Goal: Information Seeking & Learning: Learn about a topic

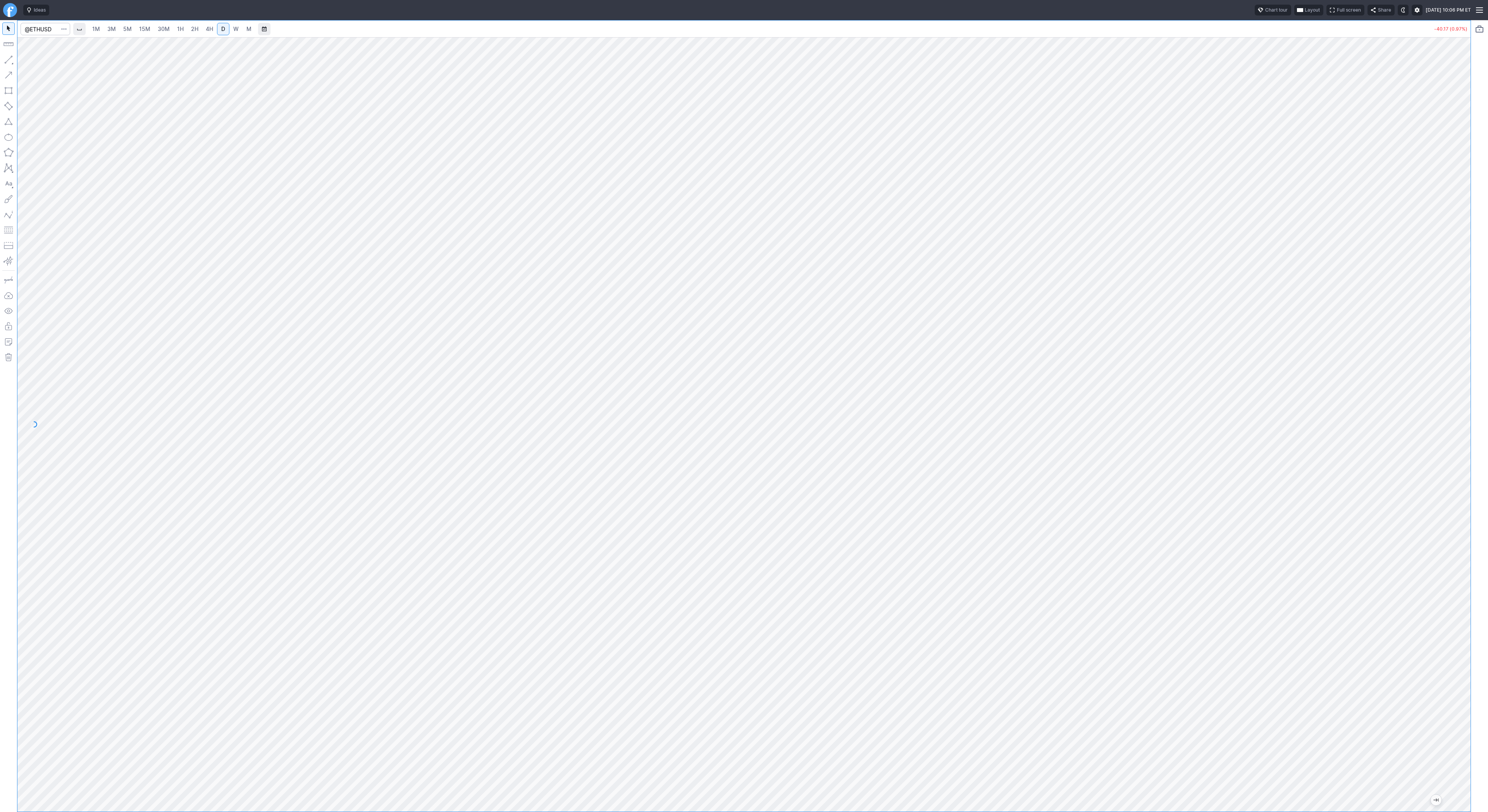
click at [114, 33] on link "3M" at bounding box center [111, 29] width 15 height 13
click at [152, 35] on div "1M 3M 5M 15M 30M 1H 2H 4H D W M" at bounding box center [172, 29] width 168 height 14
click at [163, 32] on span "30M" at bounding box center [164, 29] width 12 height 8
click at [52, 29] on input "Search" at bounding box center [45, 29] width 49 height 13
type input "tsls"
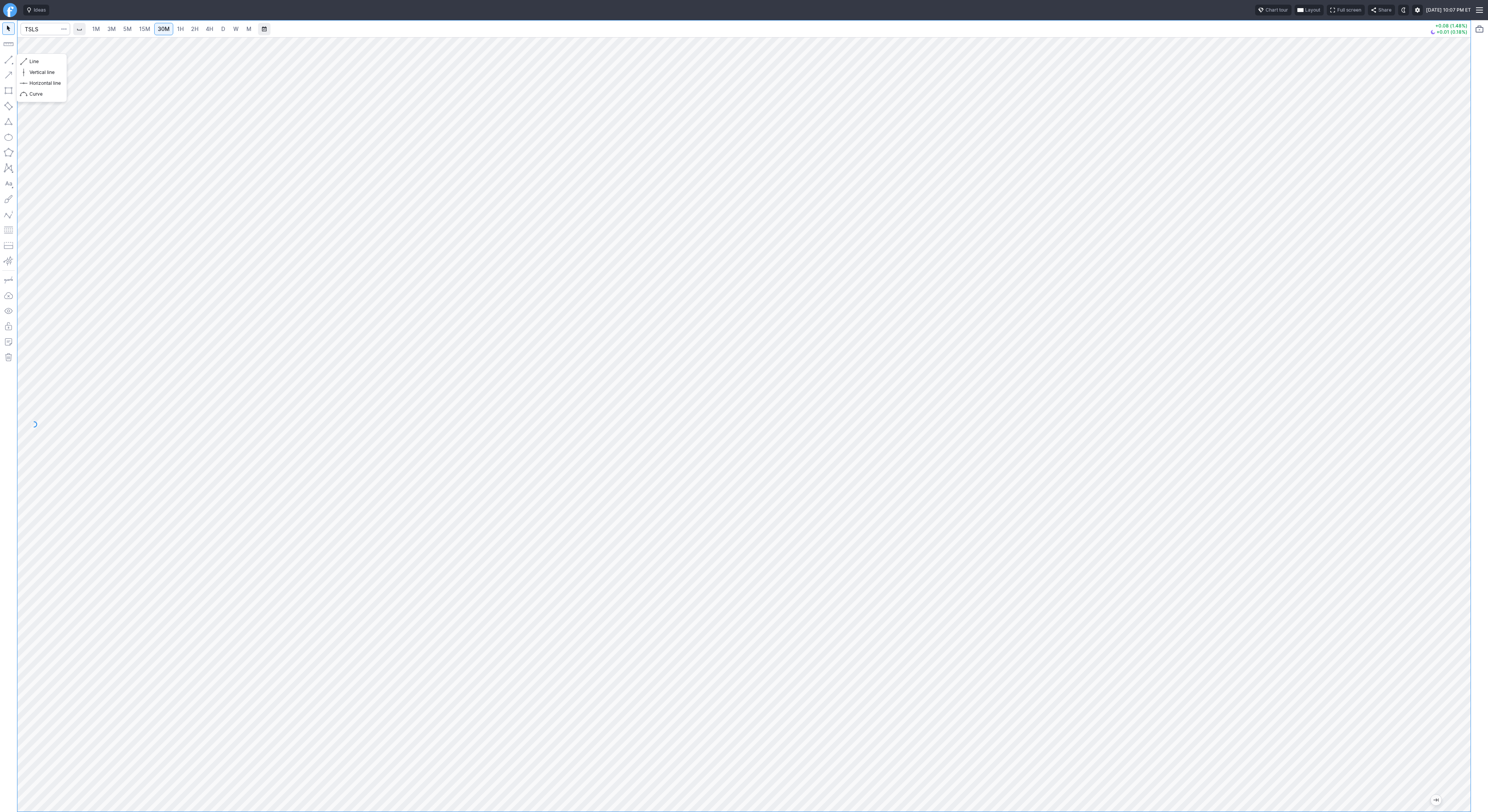
click at [10, 57] on button "button" at bounding box center [8, 60] width 13 height 13
click at [33, 61] on span "Line" at bounding box center [45, 61] width 32 height 8
click at [7, 58] on button "button" at bounding box center [8, 60] width 13 height 13
click at [27, 59] on span "button" at bounding box center [24, 61] width 4 height 11
click at [37, 62] on span "Line" at bounding box center [45, 61] width 32 height 8
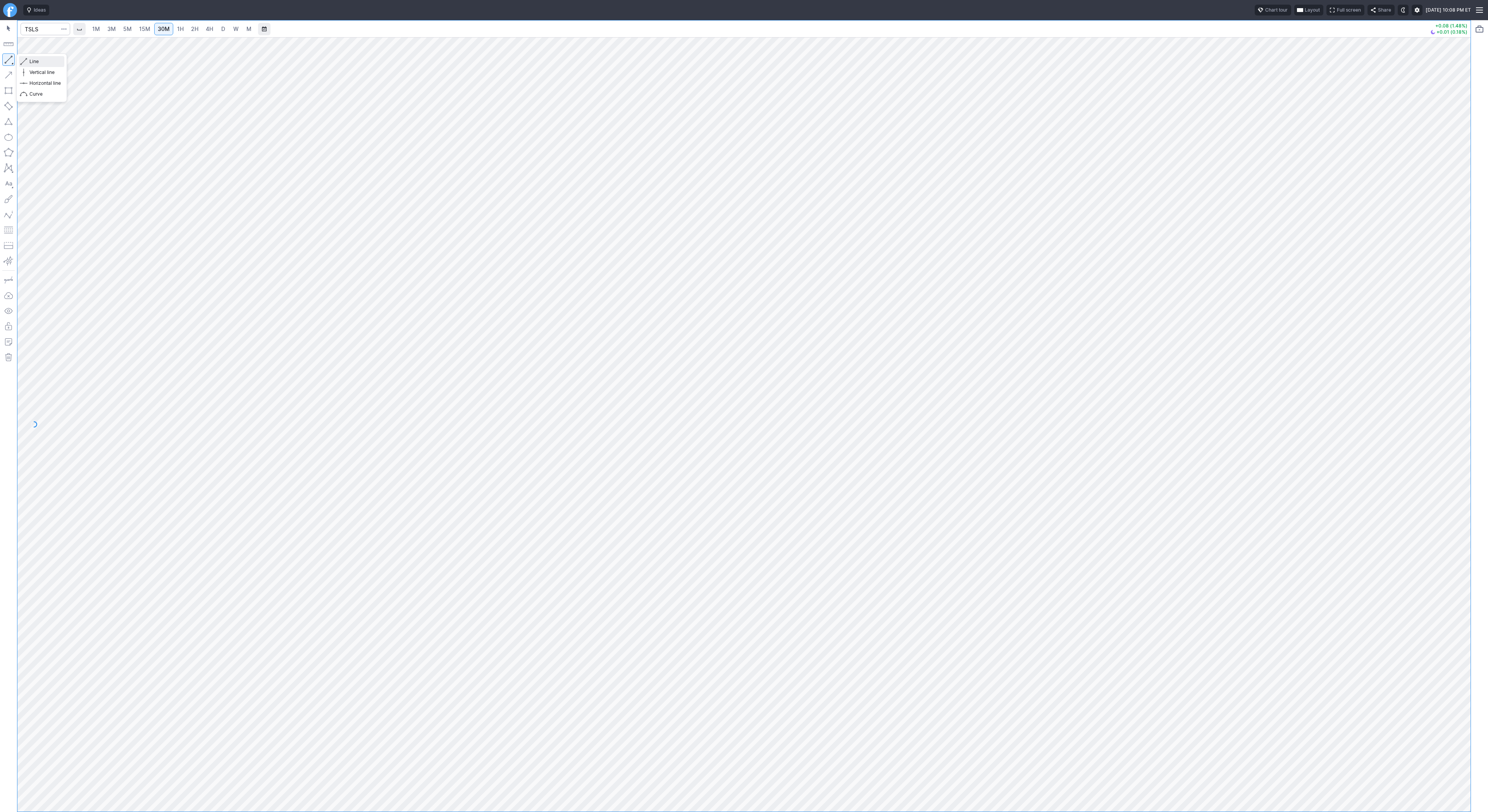
click at [30, 60] on span "Line" at bounding box center [45, 61] width 32 height 8
click at [33, 59] on span "Line" at bounding box center [45, 61] width 32 height 8
click at [39, 25] on input "Search" at bounding box center [45, 29] width 49 height 13
type input "iren"
click at [217, 27] on link "D" at bounding box center [223, 29] width 13 height 13
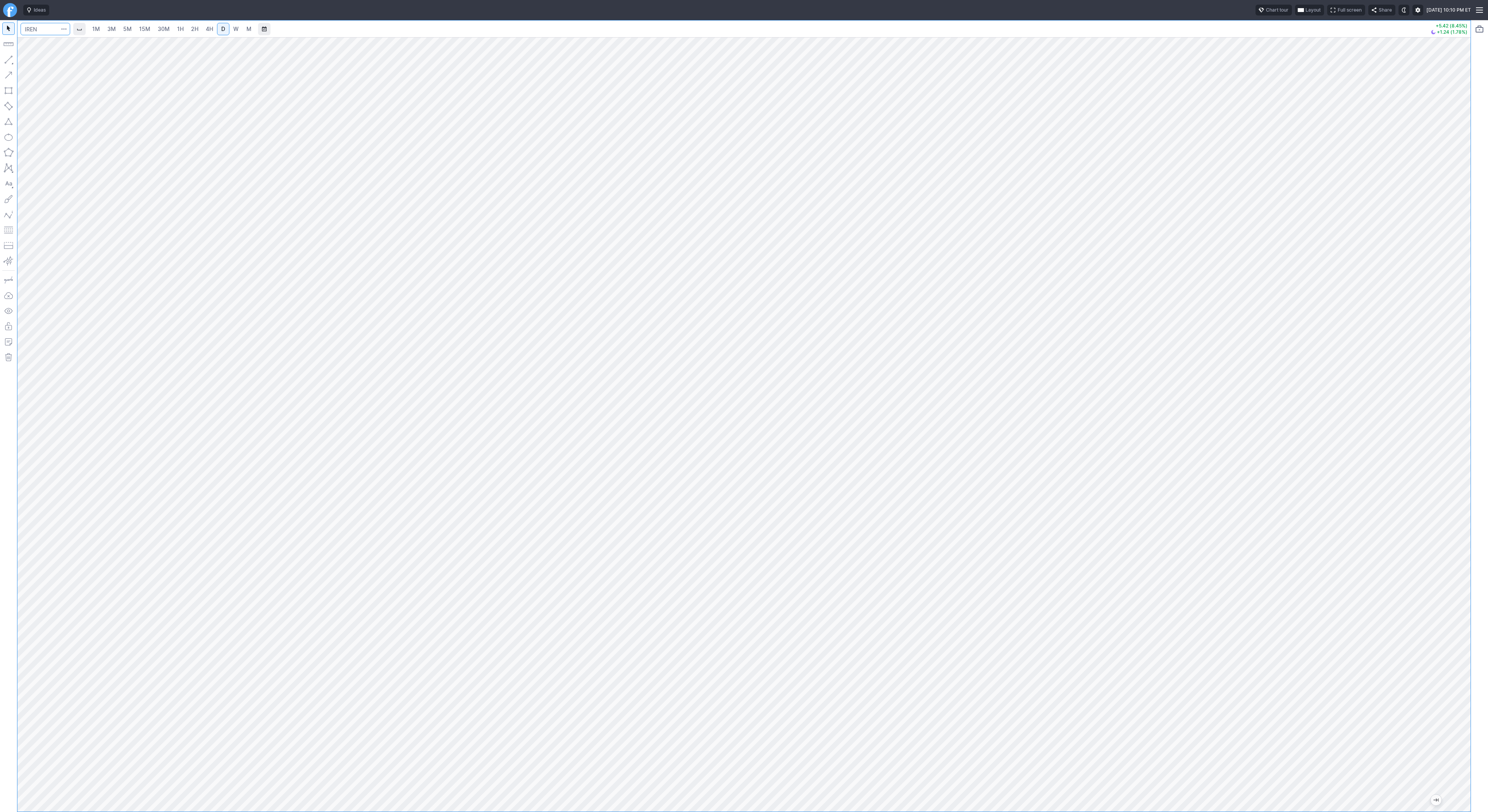
click at [38, 27] on input "Search" at bounding box center [45, 29] width 49 height 13
type input "@es"
click at [108, 26] on span "3M" at bounding box center [112, 29] width 9 height 7
click at [139, 28] on span "15M" at bounding box center [144, 29] width 11 height 7
click at [161, 29] on span "30M" at bounding box center [164, 29] width 12 height 7
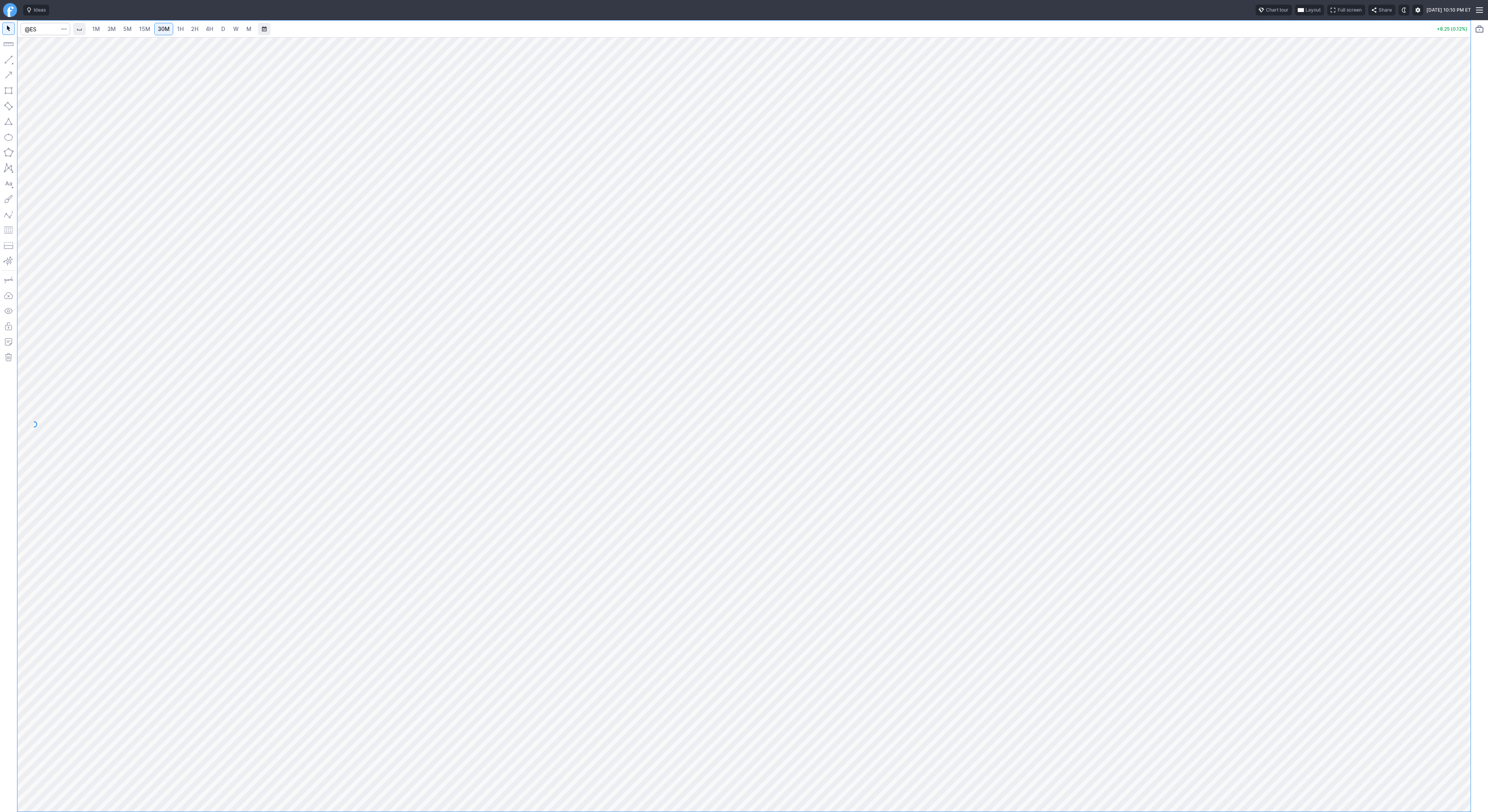
click at [218, 32] on link "D" at bounding box center [223, 29] width 13 height 13
click at [14, 57] on button "button" at bounding box center [8, 60] width 13 height 13
click at [34, 62] on span "Line" at bounding box center [45, 61] width 32 height 8
click at [52, 63] on span "Line" at bounding box center [45, 61] width 32 height 8
click at [11, 56] on button "button" at bounding box center [8, 60] width 13 height 13
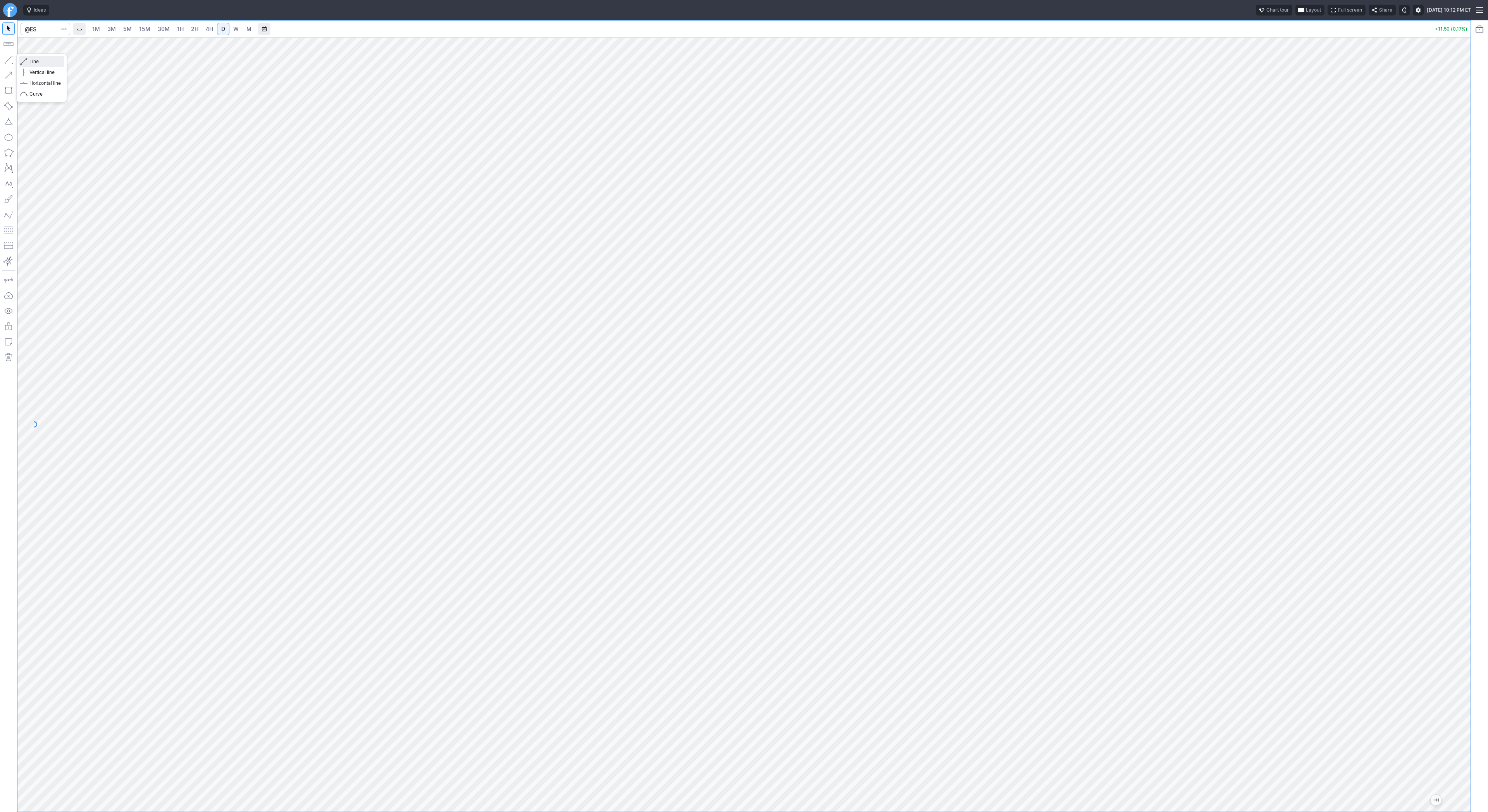
click at [24, 58] on span "button" at bounding box center [24, 61] width 4 height 11
click at [40, 60] on span "Line" at bounding box center [45, 61] width 32 height 8
drag, startPoint x: 11, startPoint y: 58, endPoint x: 14, endPoint y: 64, distance: 6.7
click at [10, 59] on button "button" at bounding box center [8, 60] width 13 height 13
click at [6, 56] on button "button" at bounding box center [8, 60] width 13 height 13
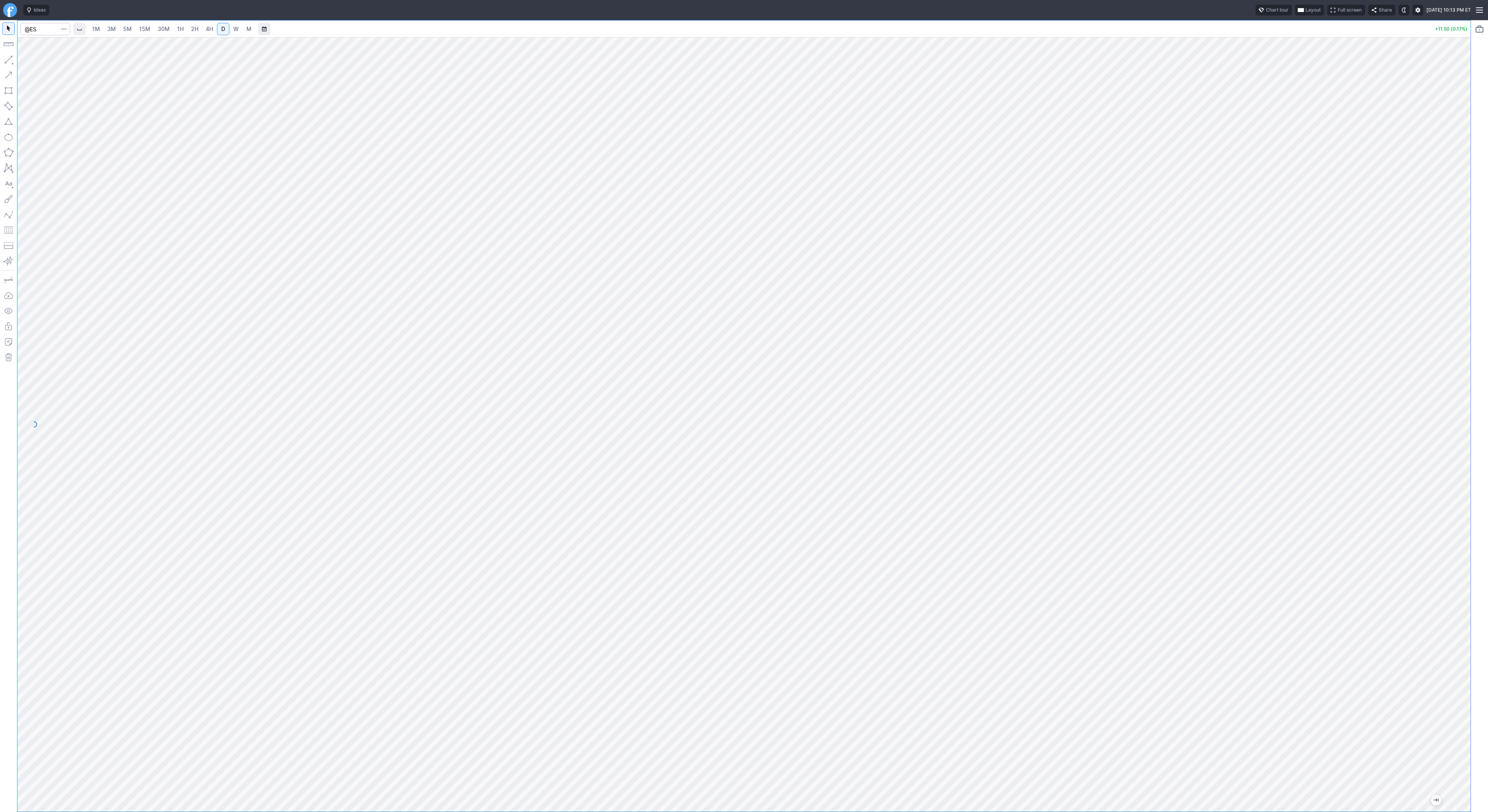
click at [198, 29] on link "2H" at bounding box center [194, 29] width 14 height 13
click at [206, 27] on span "4H" at bounding box center [209, 29] width 7 height 7
click at [10, 62] on button "button" at bounding box center [8, 60] width 13 height 13
click at [9, 57] on button "button" at bounding box center [8, 60] width 13 height 13
click at [234, 29] on span "W" at bounding box center [235, 29] width 5 height 7
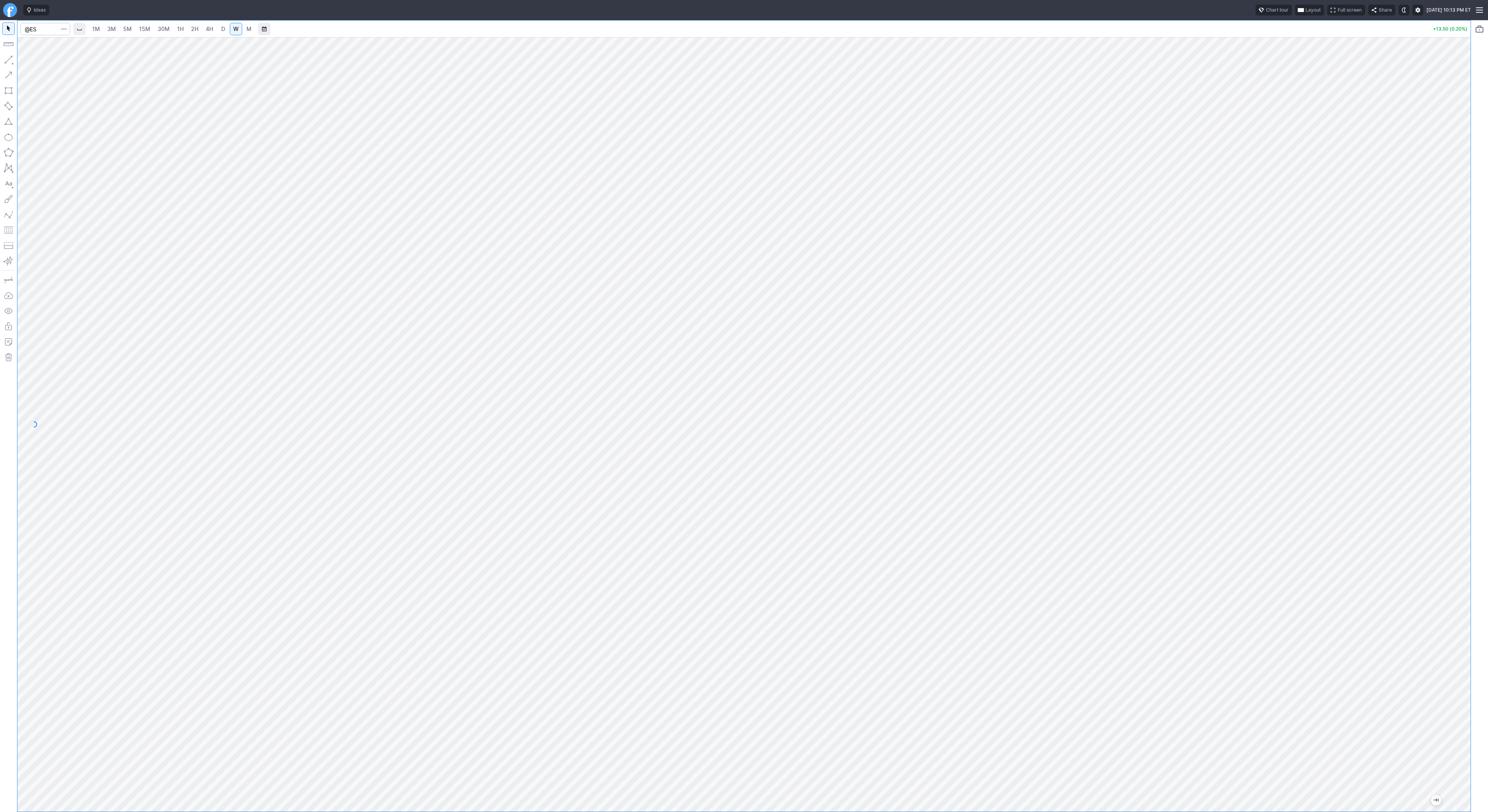
click at [116, 27] on link "3M" at bounding box center [111, 29] width 15 height 13
click at [148, 32] on span "15M" at bounding box center [144, 29] width 11 height 7
click at [185, 31] on link "1H" at bounding box center [181, 29] width 13 height 13
click at [222, 31] on span "D" at bounding box center [223, 29] width 4 height 7
click at [231, 27] on link "W" at bounding box center [236, 29] width 13 height 13
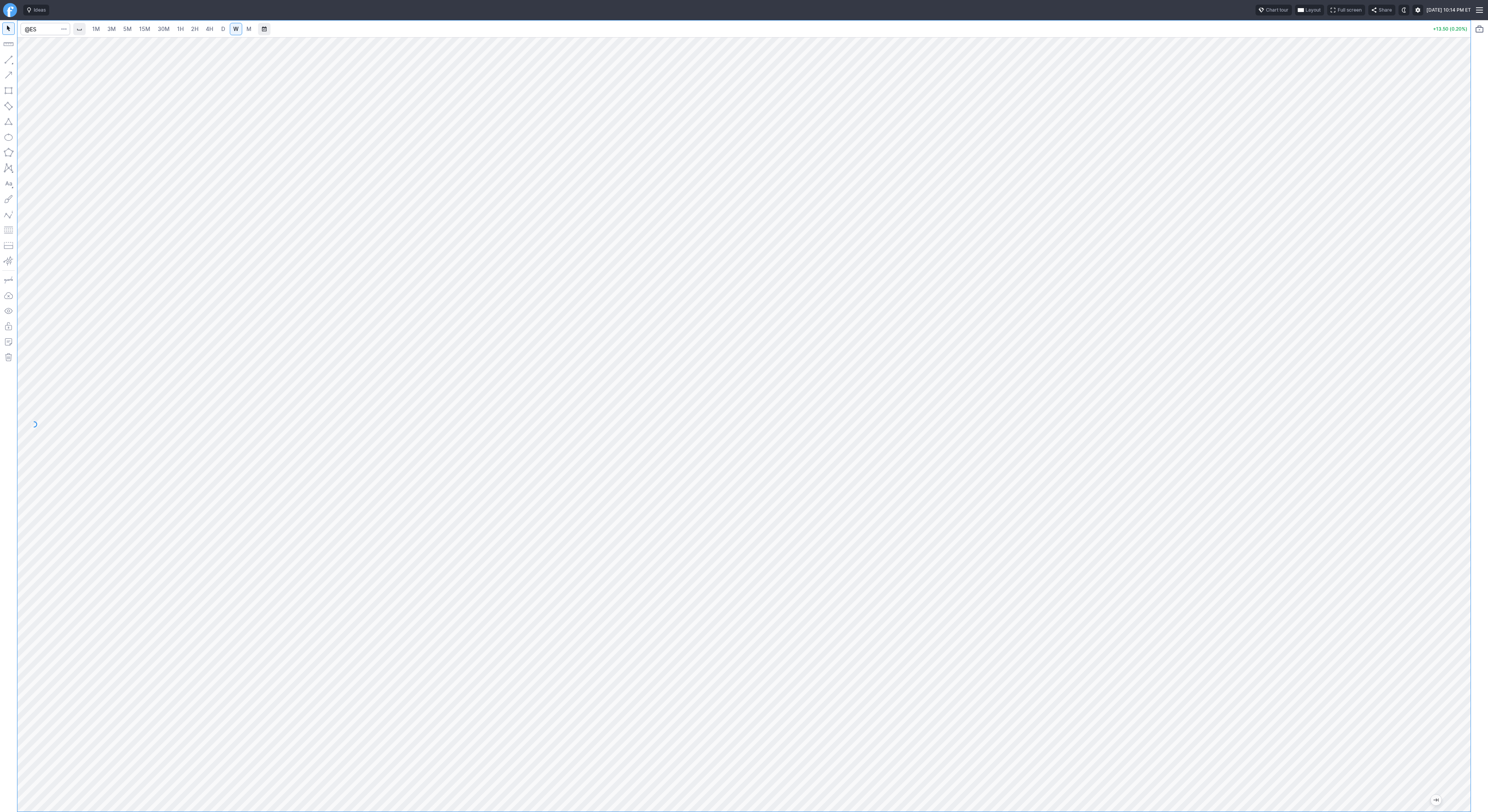
click at [99, 31] on span "1M" at bounding box center [96, 29] width 8 height 7
click at [164, 29] on span "30M" at bounding box center [164, 29] width 12 height 7
click at [21, 31] on input "Search" at bounding box center [45, 29] width 49 height 13
type input "@er2"
click at [236, 28] on span "W" at bounding box center [235, 29] width 5 height 7
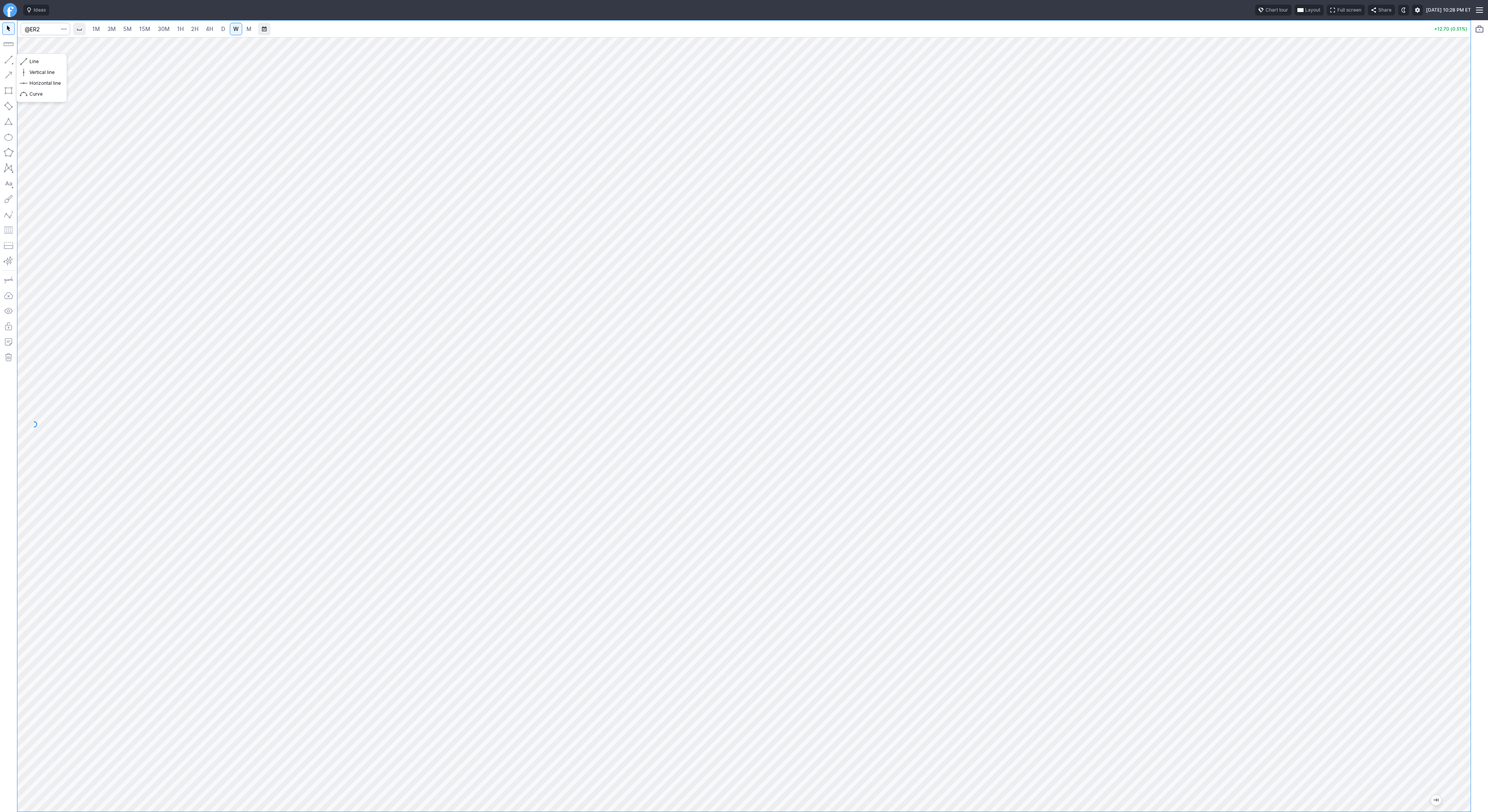
click at [18, 57] on div "Line Vertical line Horizontal line Curve" at bounding box center [42, 77] width 50 height 48
click at [29, 63] on button "Line" at bounding box center [42, 61] width 46 height 11
click at [8, 52] on div at bounding box center [8, 416] width 17 height 792
click at [27, 57] on button "Line" at bounding box center [42, 61] width 46 height 11
click at [9, 55] on button "button" at bounding box center [8, 60] width 13 height 13
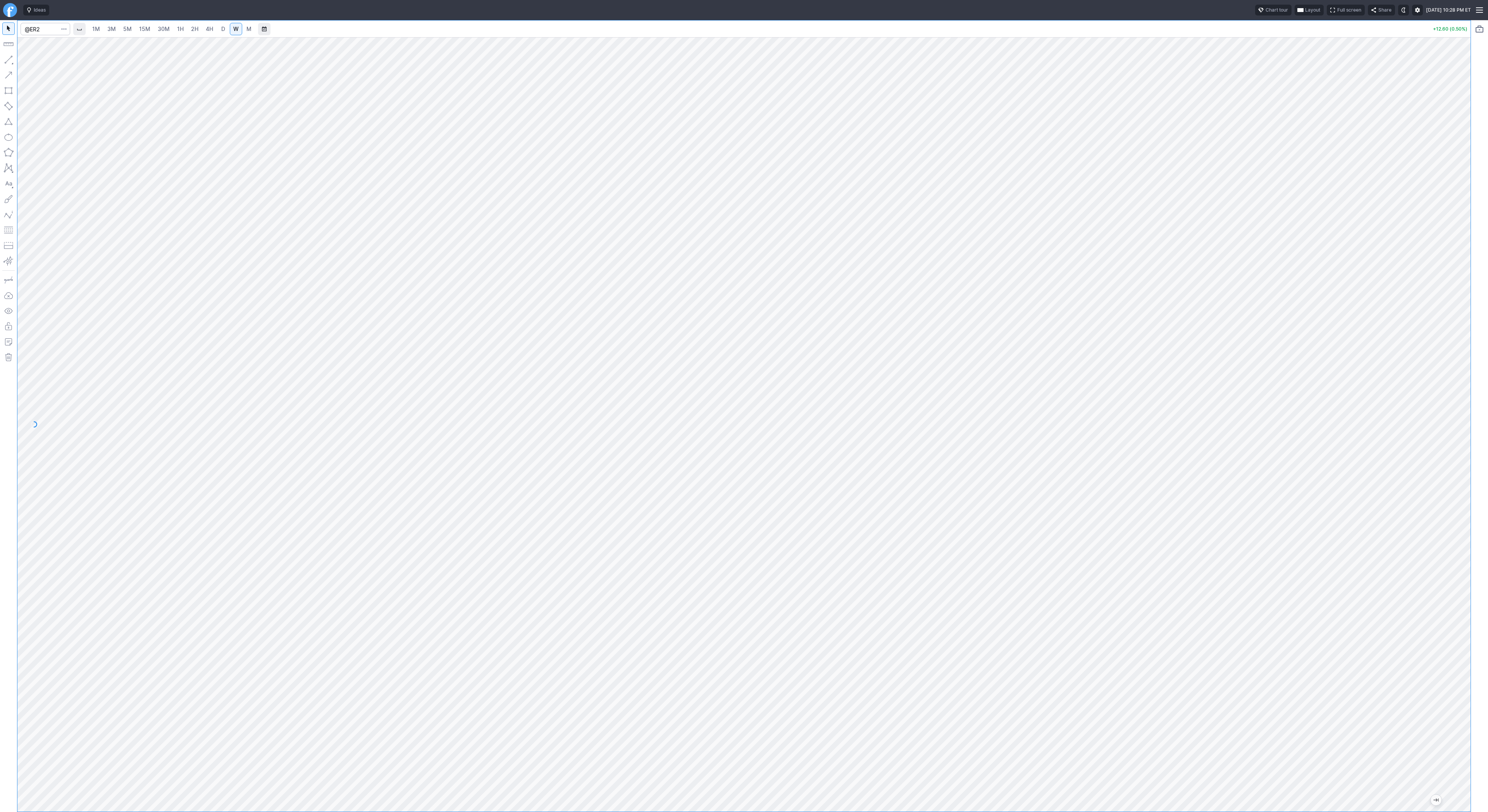
click at [130, 30] on span "5M" at bounding box center [128, 29] width 9 height 7
click at [167, 32] on span "30M" at bounding box center [164, 29] width 12 height 7
click at [197, 32] on span "2H" at bounding box center [195, 29] width 7 height 8
click at [29, 60] on span "Line" at bounding box center [45, 61] width 32 height 8
click at [8, 58] on button "button" at bounding box center [8, 60] width 13 height 13
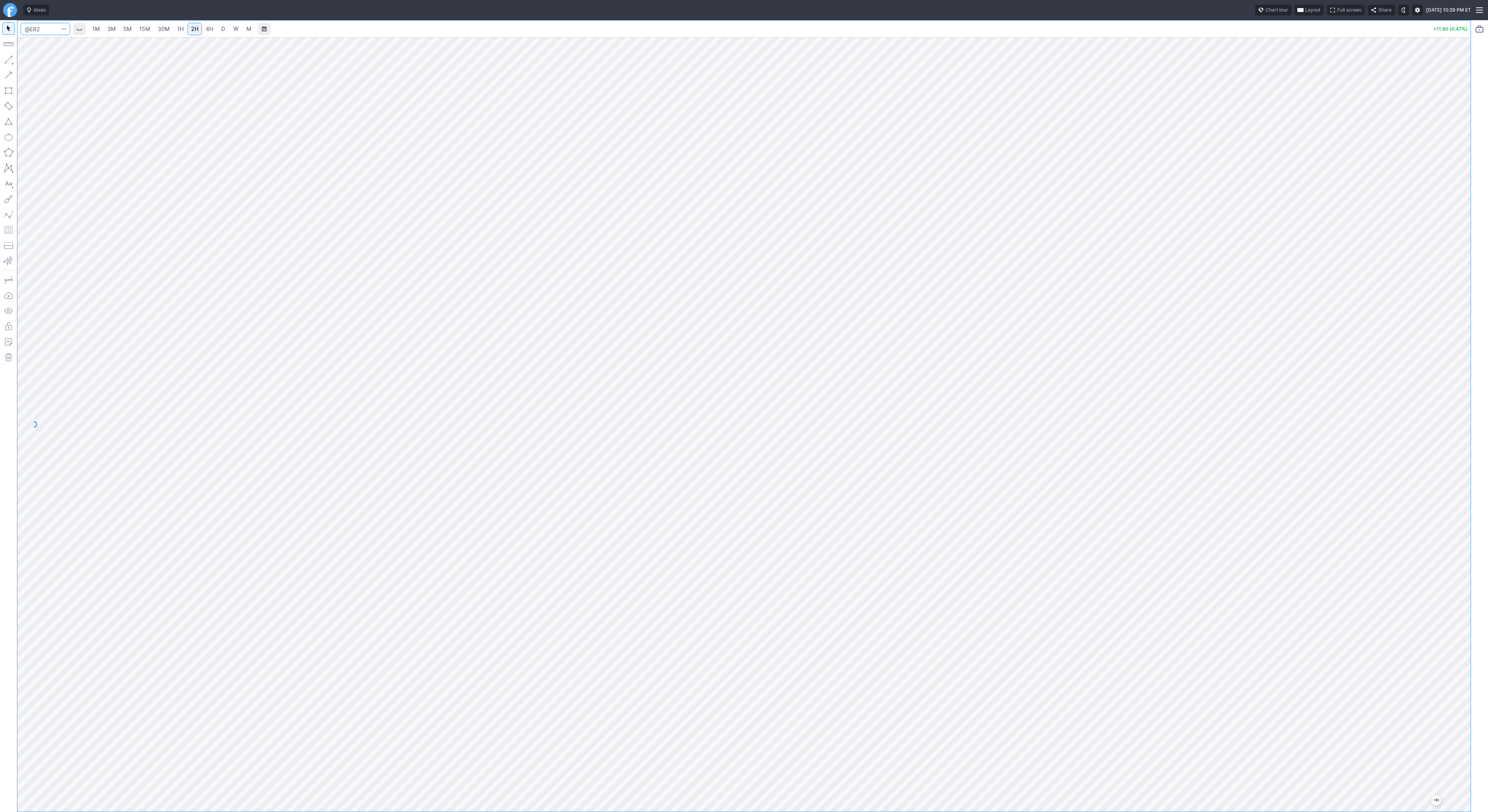
click at [26, 29] on input "Search" at bounding box center [45, 29] width 49 height 13
type input "@es"
click at [56, 31] on input "Search" at bounding box center [45, 29] width 49 height 13
type input "@nq"
click at [35, 62] on span "Line" at bounding box center [45, 61] width 32 height 8
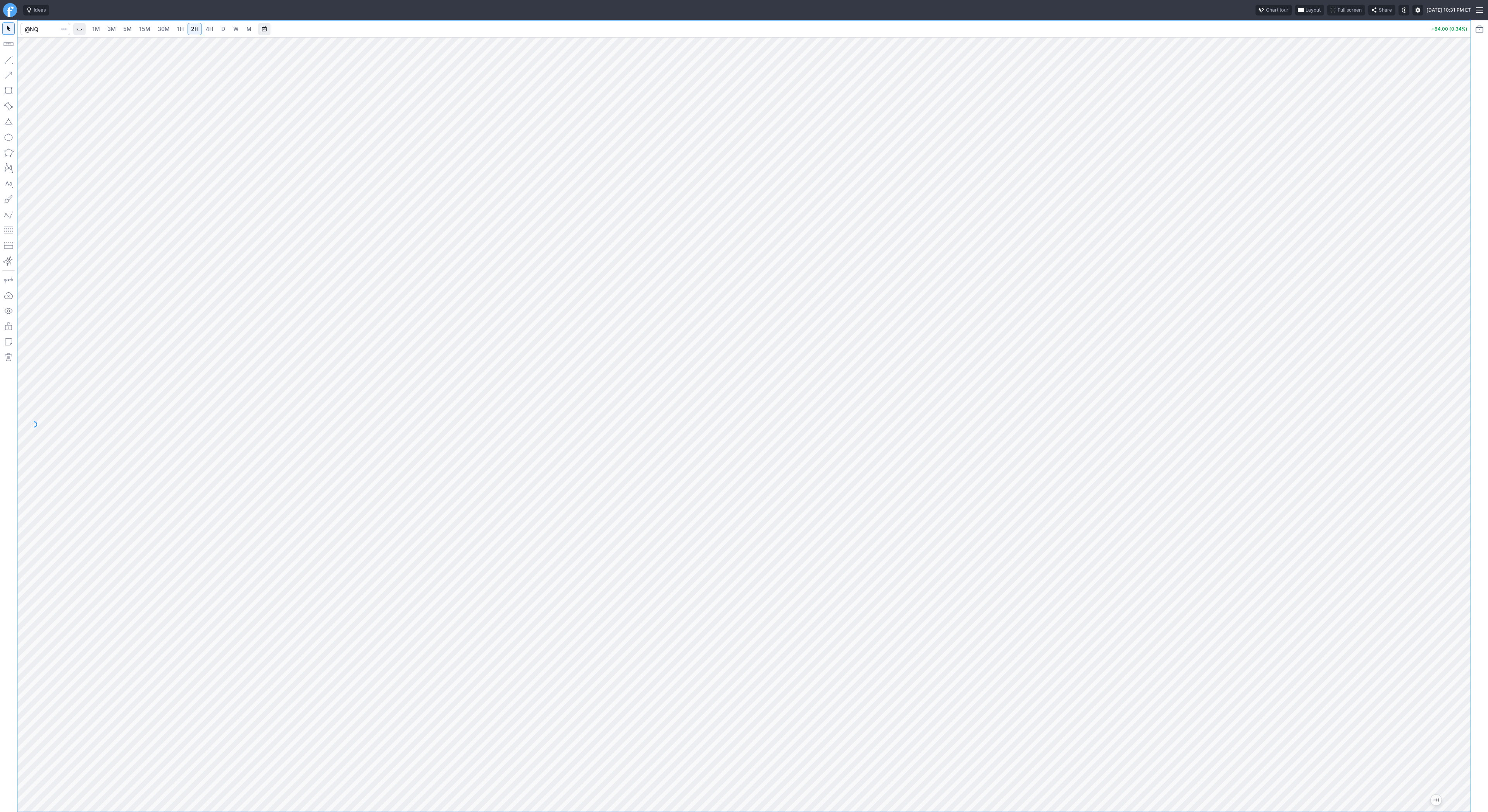
click at [209, 31] on span "4H" at bounding box center [209, 29] width 7 height 7
click at [154, 25] on link "30M" at bounding box center [164, 29] width 19 height 13
click at [32, 29] on input "Search" at bounding box center [45, 29] width 49 height 13
type input "tsla"
drag, startPoint x: 9, startPoint y: 57, endPoint x: 40, endPoint y: 94, distance: 48.3
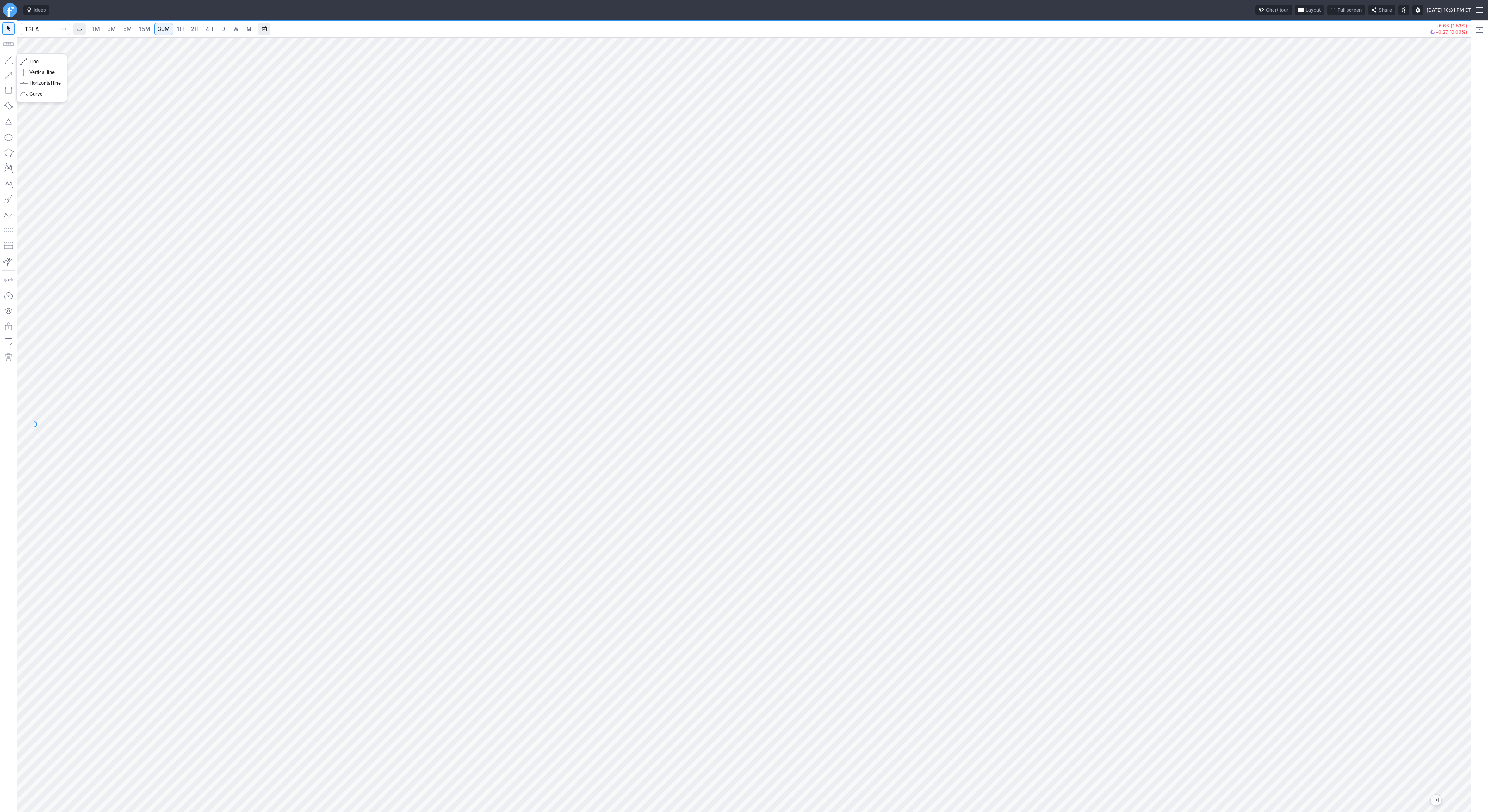
click at [9, 57] on button "button" at bounding box center [8, 60] width 13 height 13
click at [8, 61] on button "button" at bounding box center [8, 60] width 13 height 13
click at [46, 61] on span "Line" at bounding box center [45, 61] width 32 height 8
click at [14, 54] on button "button" at bounding box center [8, 60] width 13 height 13
